Goal: Task Accomplishment & Management: Manage account settings

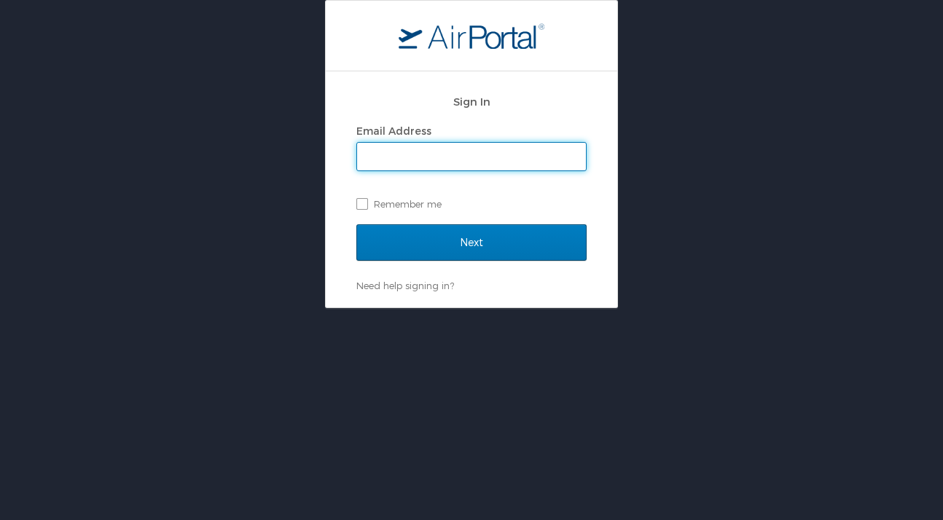
click at [387, 160] on input "Email Address" at bounding box center [471, 157] width 229 height 28
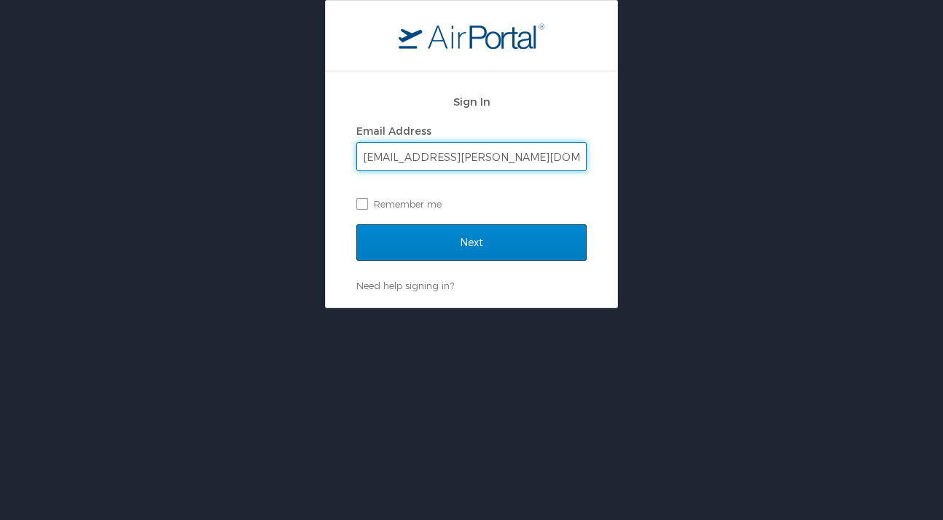
type input "[EMAIL_ADDRESS][PERSON_NAME][DOMAIN_NAME]"
click at [504, 243] on input "Next" at bounding box center [471, 242] width 230 height 36
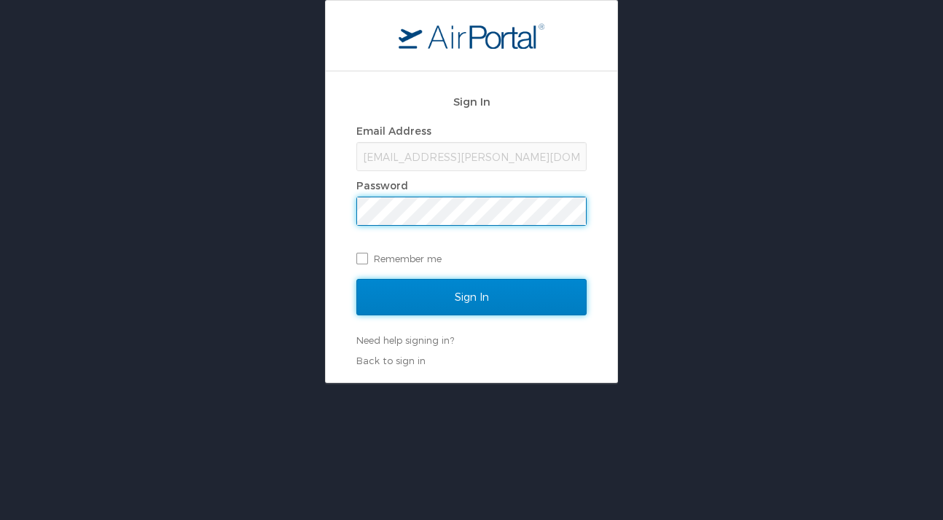
click at [502, 297] on input "Sign In" at bounding box center [471, 297] width 230 height 36
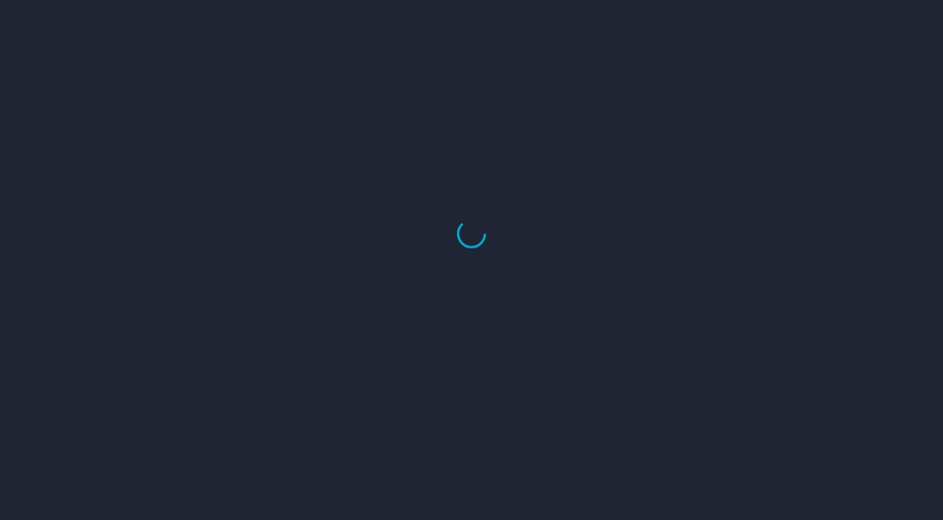
select select "US"
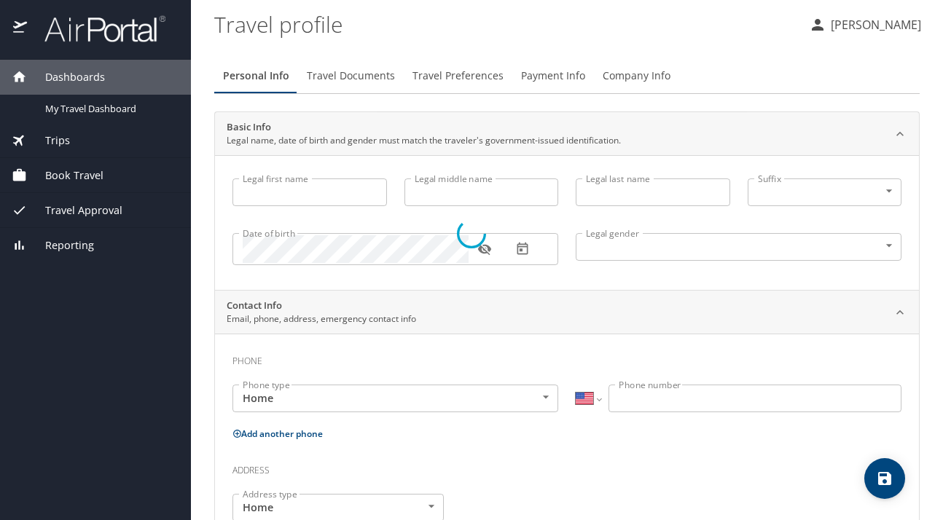
type input "Korento"
type input "[PERSON_NAME]"
type input "[DEMOGRAPHIC_DATA]"
type input "[PERSON_NAME]"
type input "Leverette"
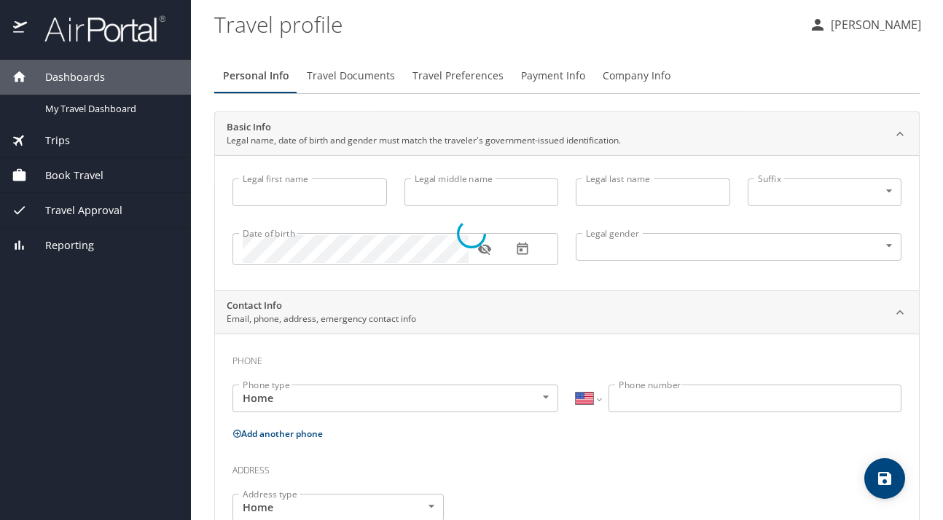
type input "(662) 394-9180"
type input "trinamac98@yahoo.com"
type input "United States of America"
type input "Virginia"
type input "United States of America"
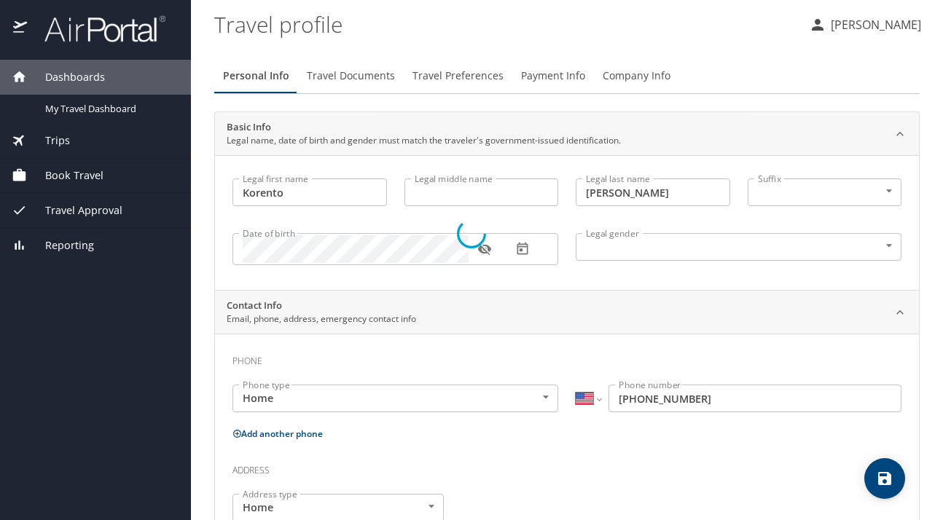
select select "US"
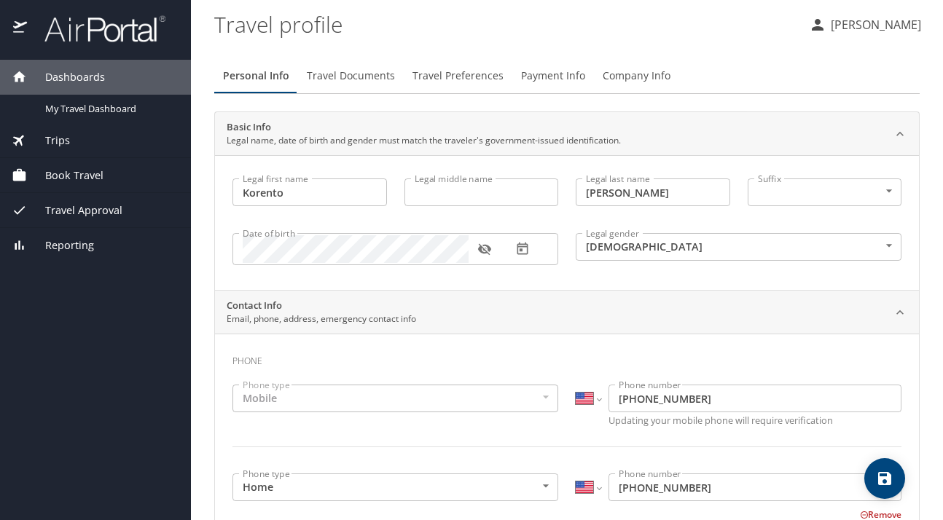
click at [627, 79] on span "Company Info" at bounding box center [637, 76] width 68 height 18
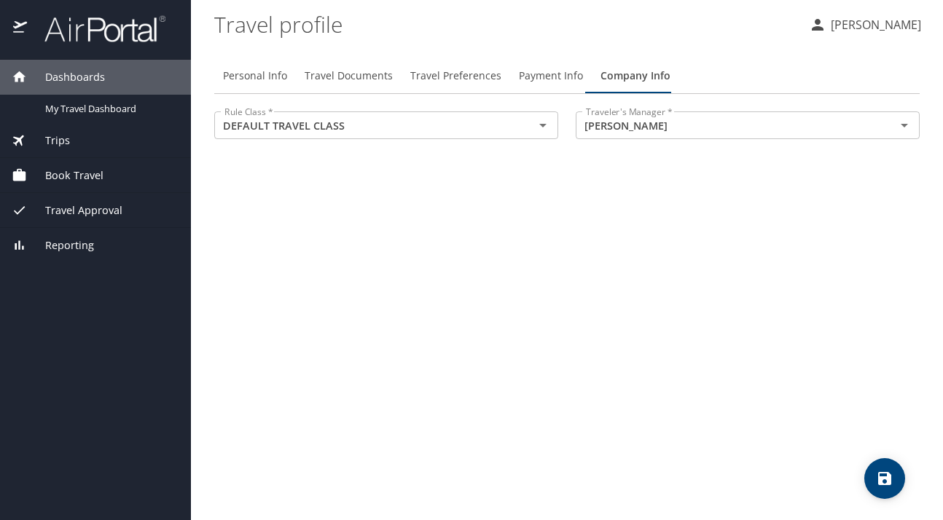
click at [731, 171] on div "Personal Info Travel Documents Travel Preferences Payment Info Company Info Rul…" at bounding box center [566, 284] width 705 height 474
click at [534, 200] on div "Personal Info Travel Documents Travel Preferences Payment Info Company Info Rul…" at bounding box center [566, 284] width 705 height 474
click at [683, 211] on div "Personal Info Travel Documents Travel Preferences Payment Info Company Info Rul…" at bounding box center [566, 284] width 705 height 474
click at [729, 192] on div "Personal Info Travel Documents Travel Preferences Payment Info Company Info Rul…" at bounding box center [566, 284] width 705 height 474
click at [529, 71] on span "Payment Info" at bounding box center [551, 76] width 64 height 18
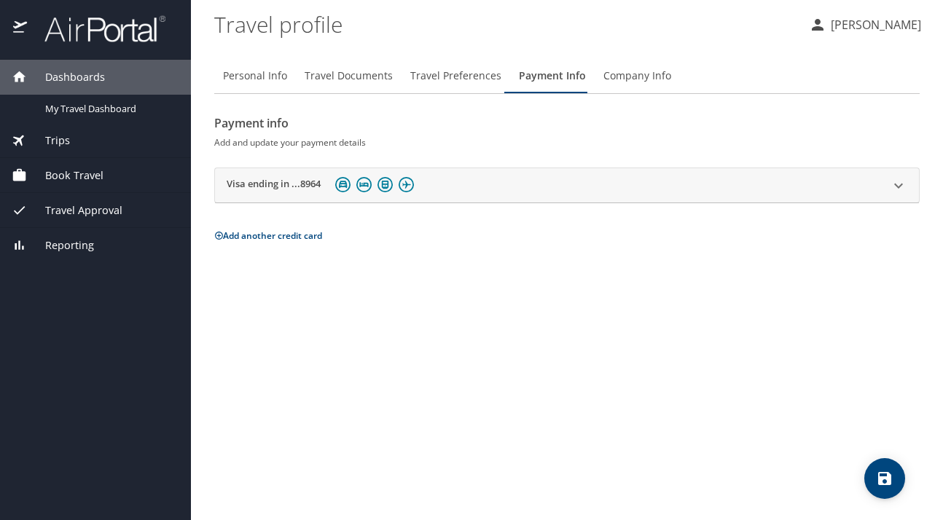
click at [459, 75] on span "Travel Preferences" at bounding box center [455, 76] width 91 height 18
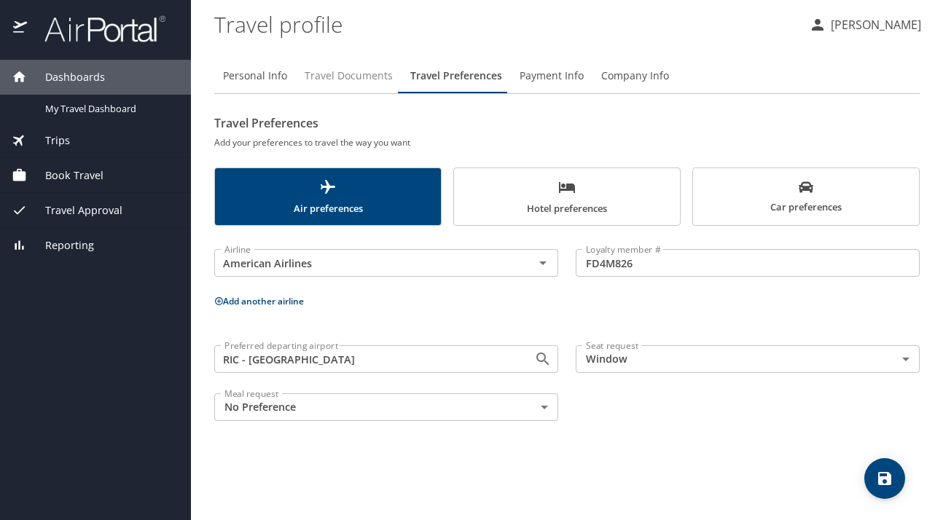
click at [351, 77] on span "Travel Documents" at bounding box center [349, 76] width 88 height 18
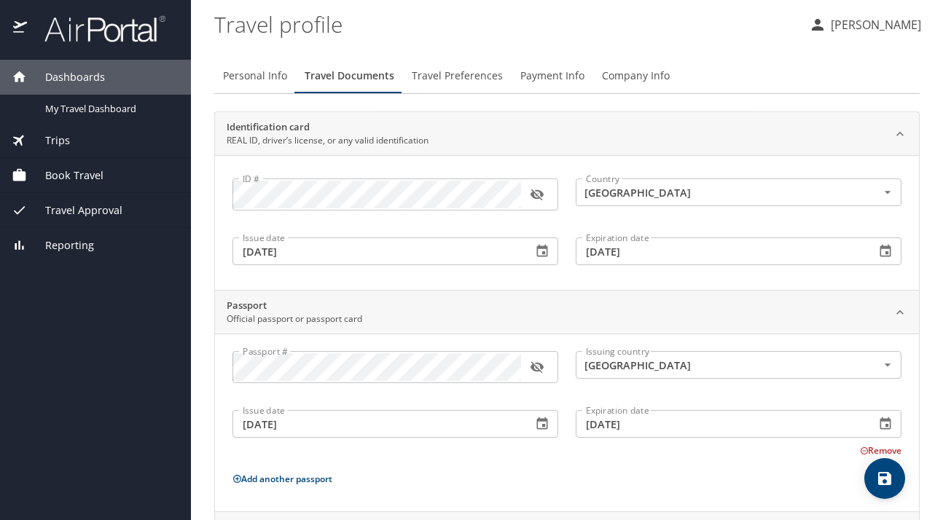
click at [254, 76] on span "Personal Info" at bounding box center [255, 76] width 64 height 18
select select "US"
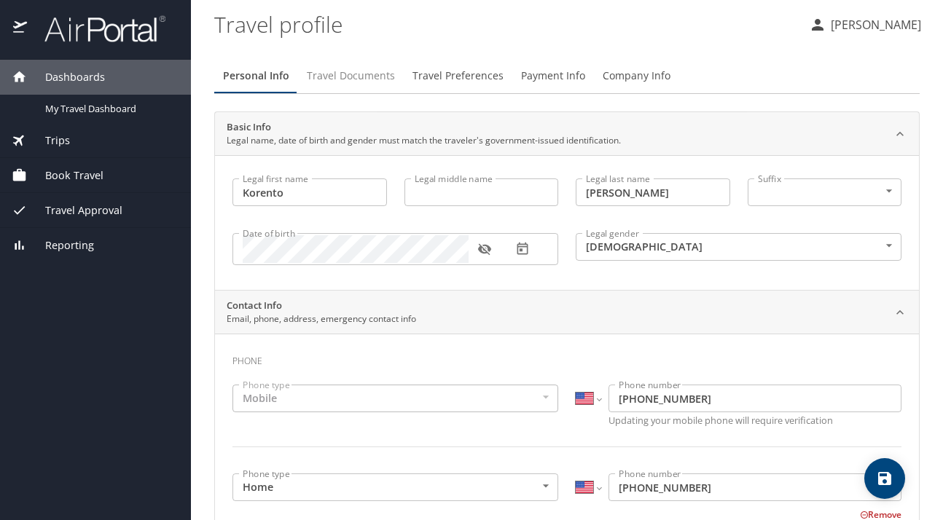
click at [355, 74] on span "Travel Documents" at bounding box center [351, 76] width 88 height 18
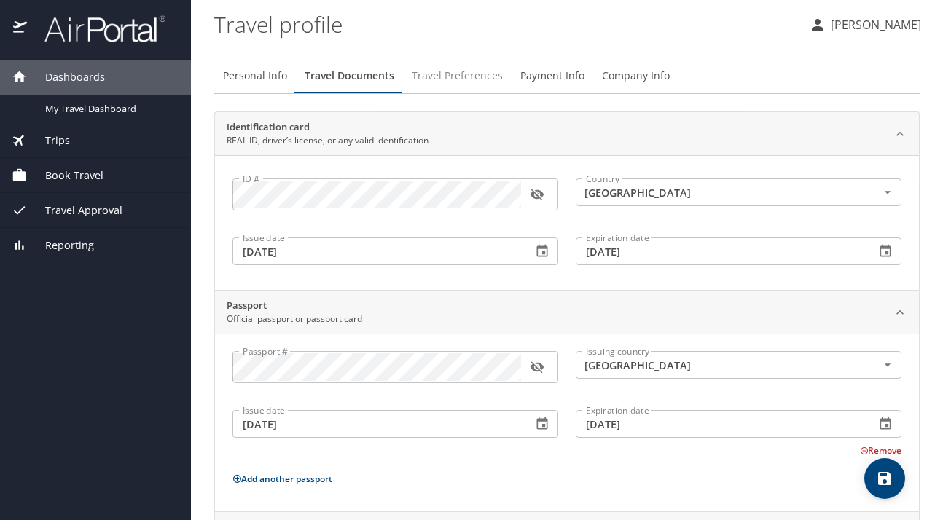
click at [434, 71] on span "Travel Preferences" at bounding box center [457, 76] width 91 height 18
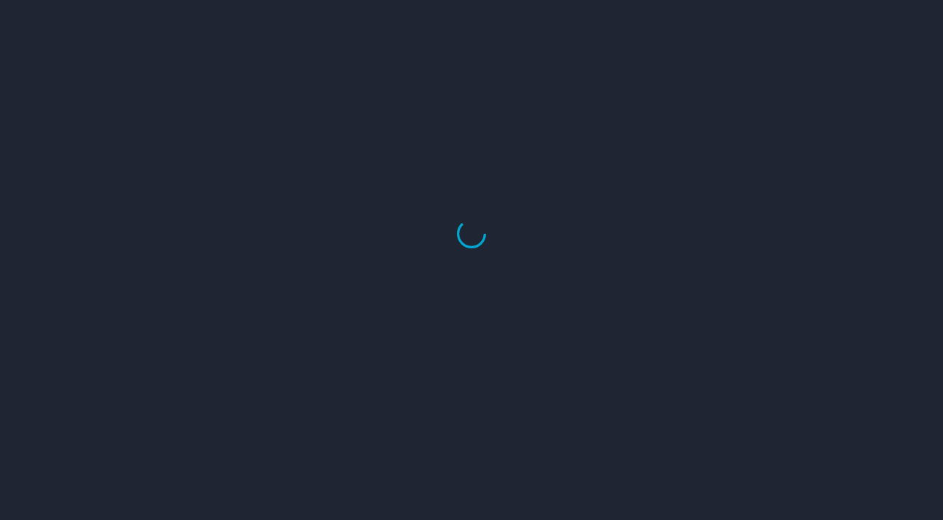
select select "US"
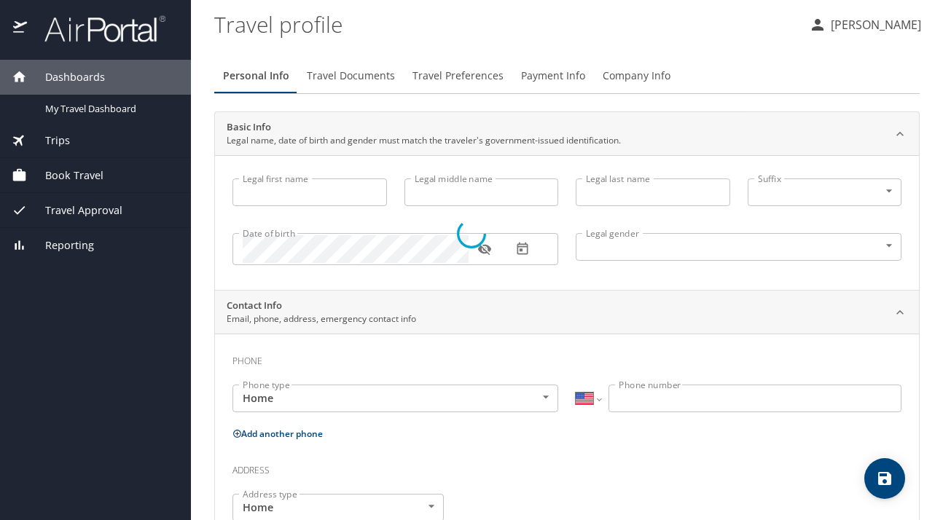
type input "Korento"
type input "[PERSON_NAME]"
type input "[DEMOGRAPHIC_DATA]"
type input "[PERSON_NAME]"
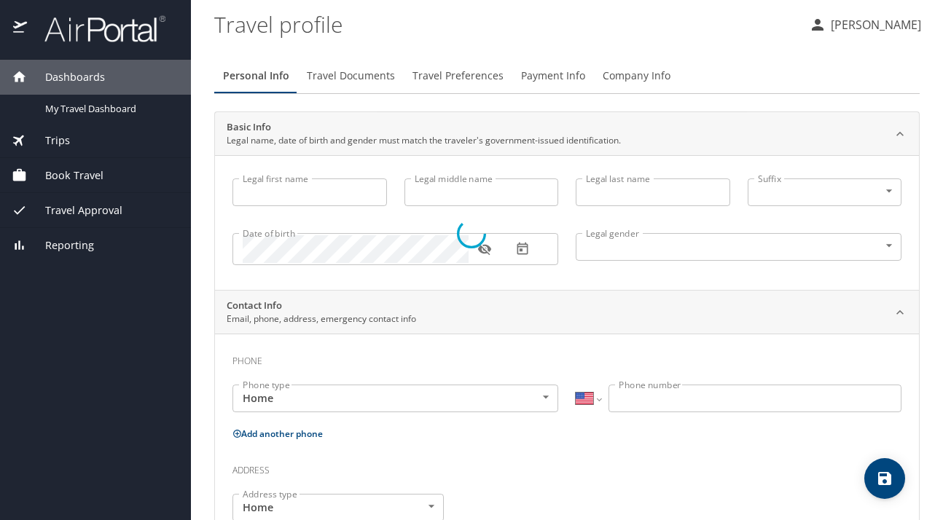
type input "[PHONE_NUMBER]"
type input "[EMAIL_ADDRESS][DOMAIN_NAME]"
type input "[GEOGRAPHIC_DATA]"
type input "[US_STATE]"
type input "[GEOGRAPHIC_DATA]"
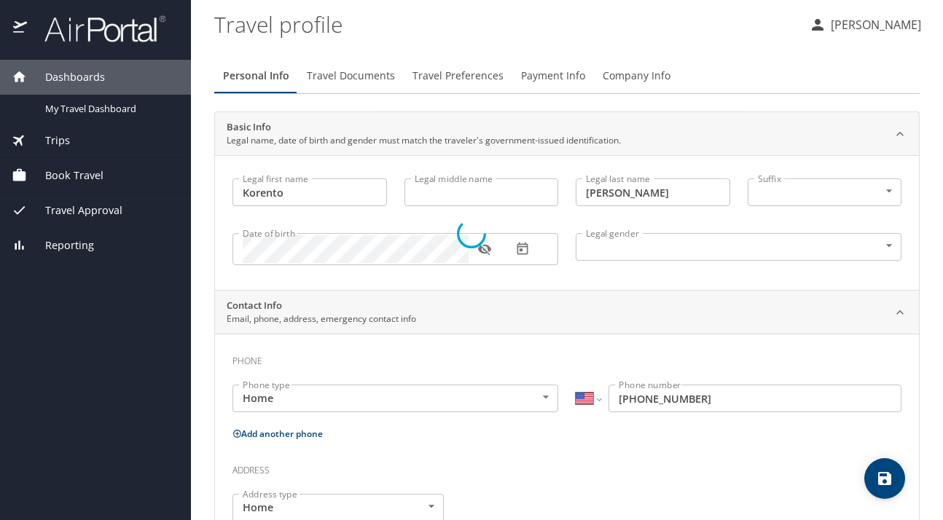
select select "US"
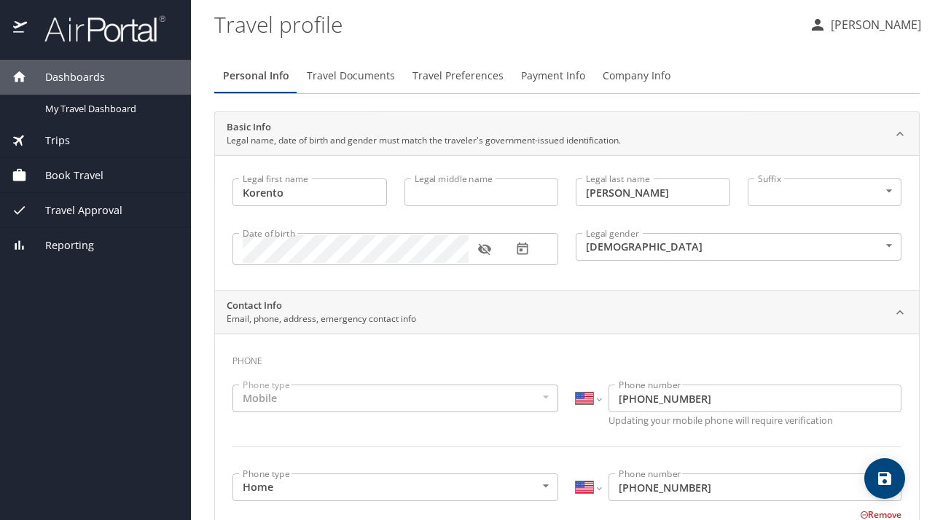
click at [625, 75] on span "Company Info" at bounding box center [637, 76] width 68 height 18
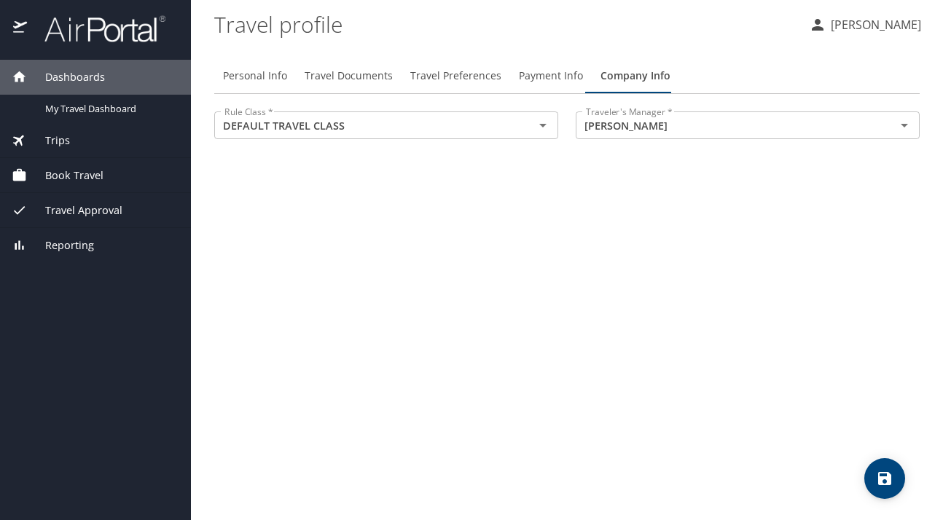
click at [332, 72] on span "Travel Documents" at bounding box center [349, 76] width 88 height 18
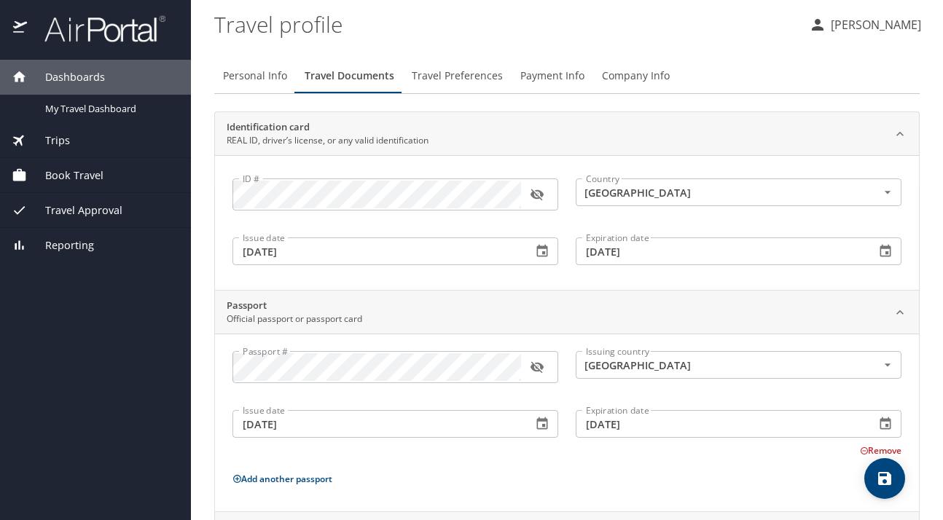
click at [250, 77] on span "Personal Info" at bounding box center [255, 76] width 64 height 18
select select "US"
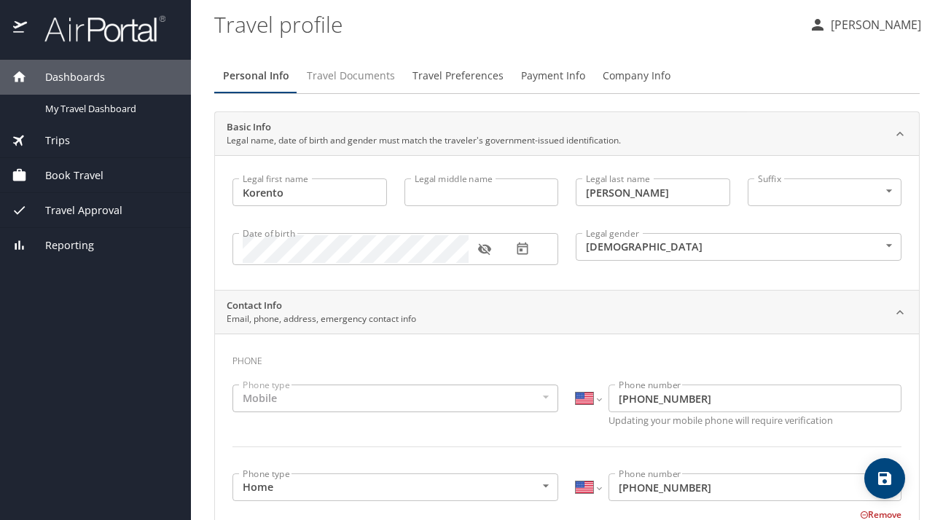
click at [323, 78] on span "Travel Documents" at bounding box center [351, 76] width 88 height 18
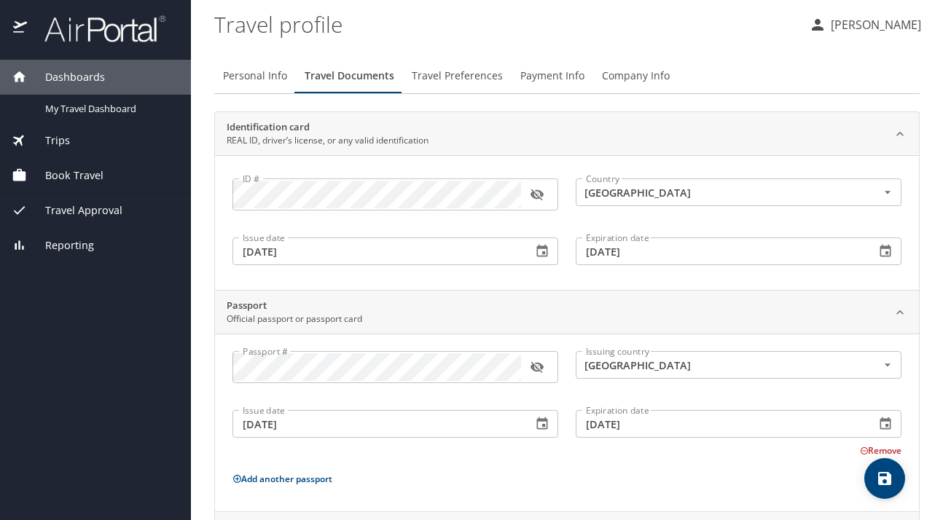
click at [463, 77] on span "Travel Preferences" at bounding box center [457, 76] width 91 height 18
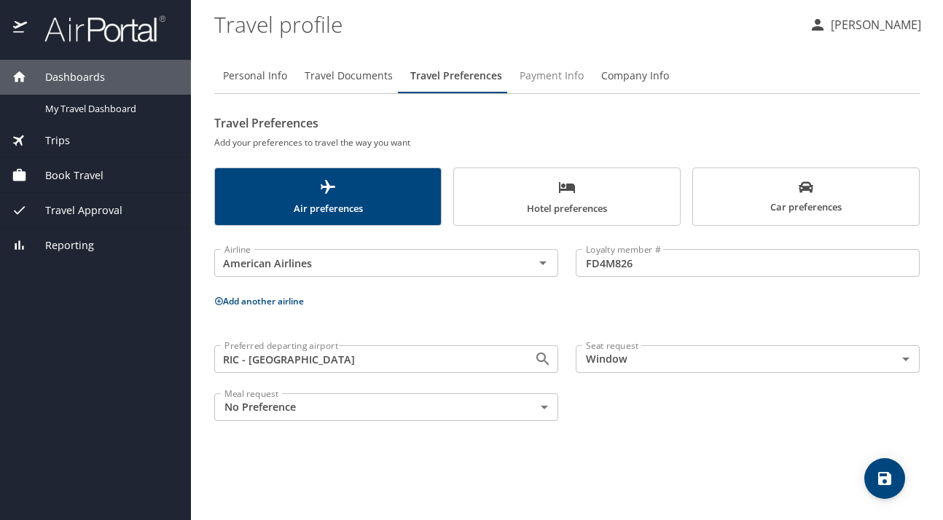
click at [551, 79] on span "Payment Info" at bounding box center [552, 76] width 64 height 18
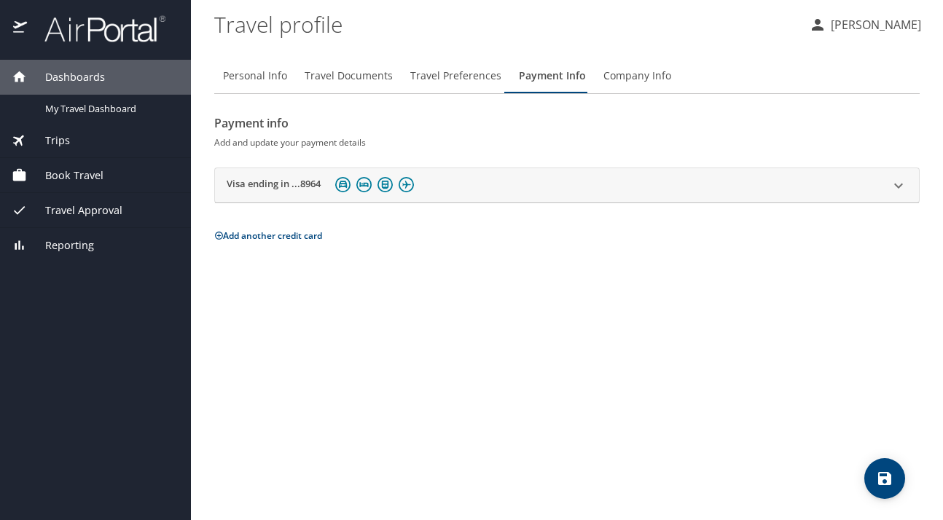
click at [611, 74] on span "Company Info" at bounding box center [637, 76] width 68 height 18
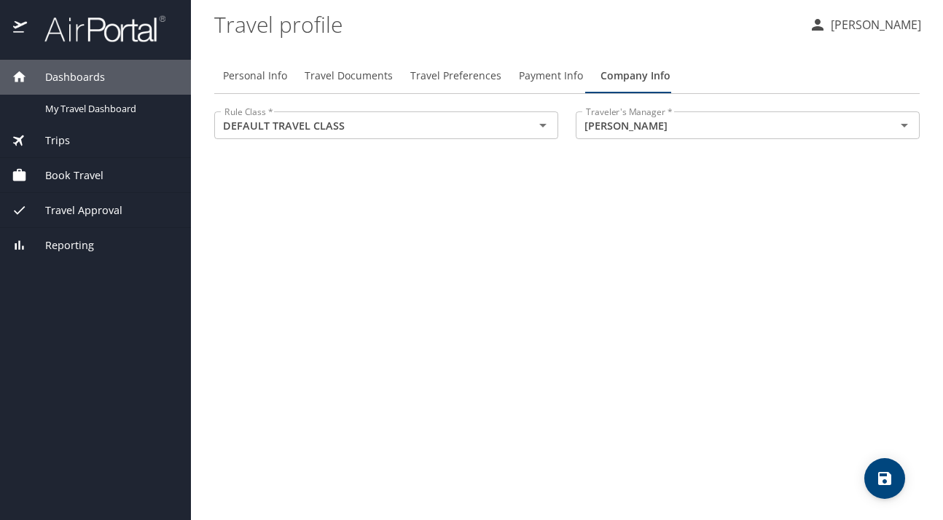
click at [367, 77] on span "Travel Documents" at bounding box center [349, 76] width 88 height 18
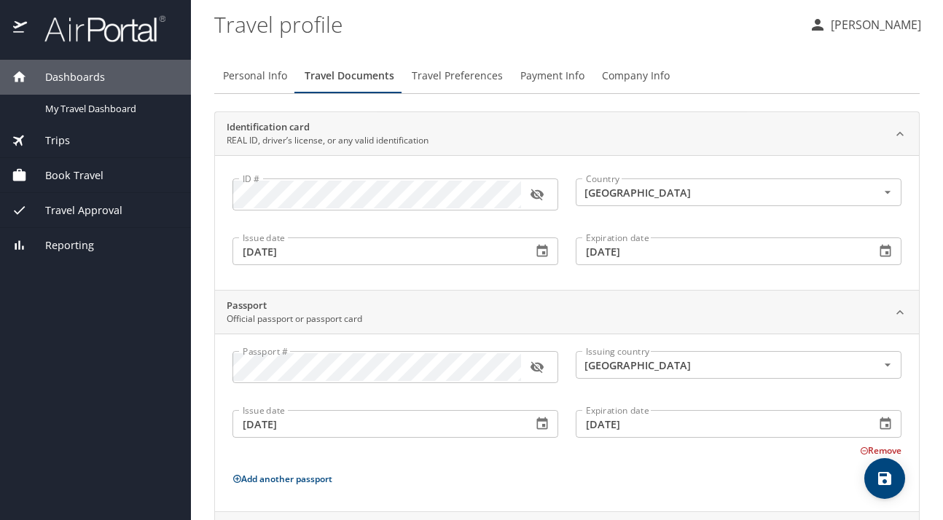
click at [267, 72] on span "Personal Info" at bounding box center [255, 76] width 64 height 18
select select "US"
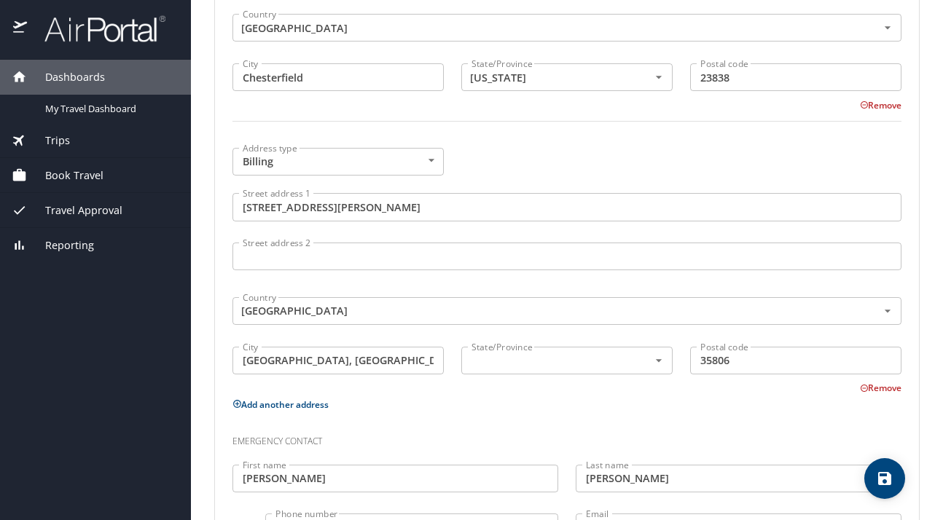
scroll to position [795, 0]
